Goal: Stay updated: Keep informed about current events or changing information

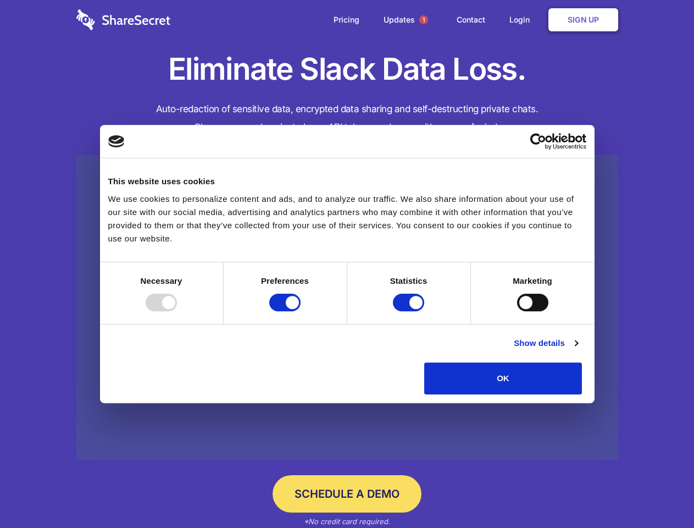
click at [177, 311] on div at bounding box center [161, 302] width 31 height 18
click at [301, 311] on input "Preferences" at bounding box center [284, 302] width 31 height 18
checkbox input "false"
click at [410, 311] on input "Statistics" at bounding box center [408, 302] width 31 height 18
checkbox input "false"
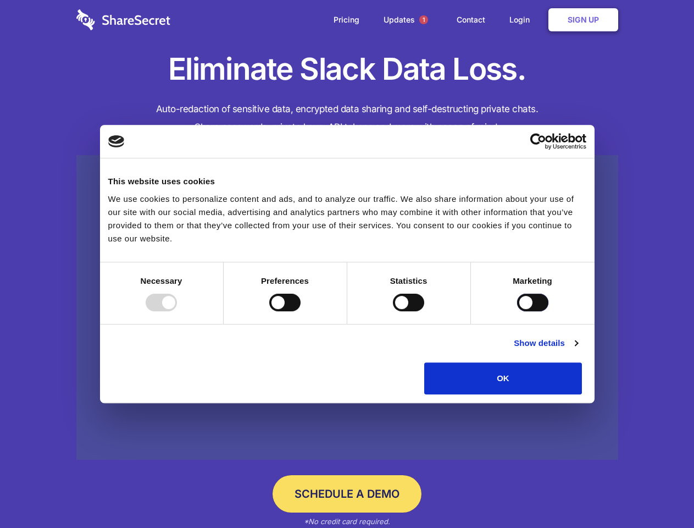
click at [517, 311] on input "Marketing" at bounding box center [532, 302] width 31 height 18
checkbox input "true"
click at [578, 350] on link "Show details" at bounding box center [546, 342] width 64 height 13
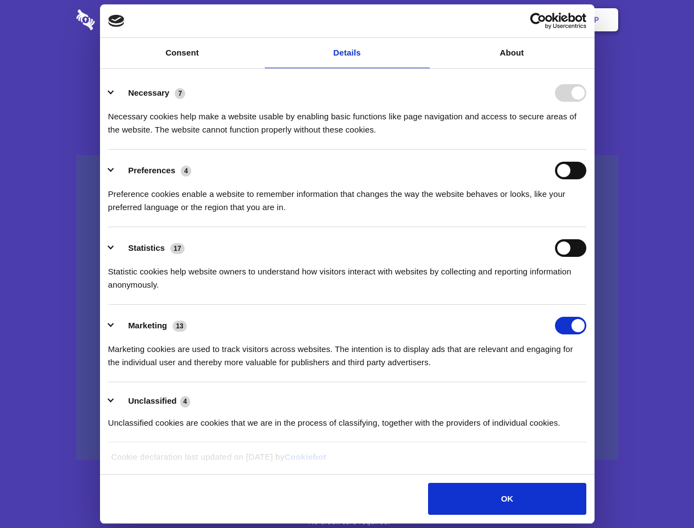
click at [586, 136] on div "Necessary cookies help make a website usable by enabling basic functions like p…" at bounding box center [347, 119] width 478 height 35
click at [423, 20] on span "1" at bounding box center [423, 19] width 9 height 9
